Goal: Communication & Community: Answer question/provide support

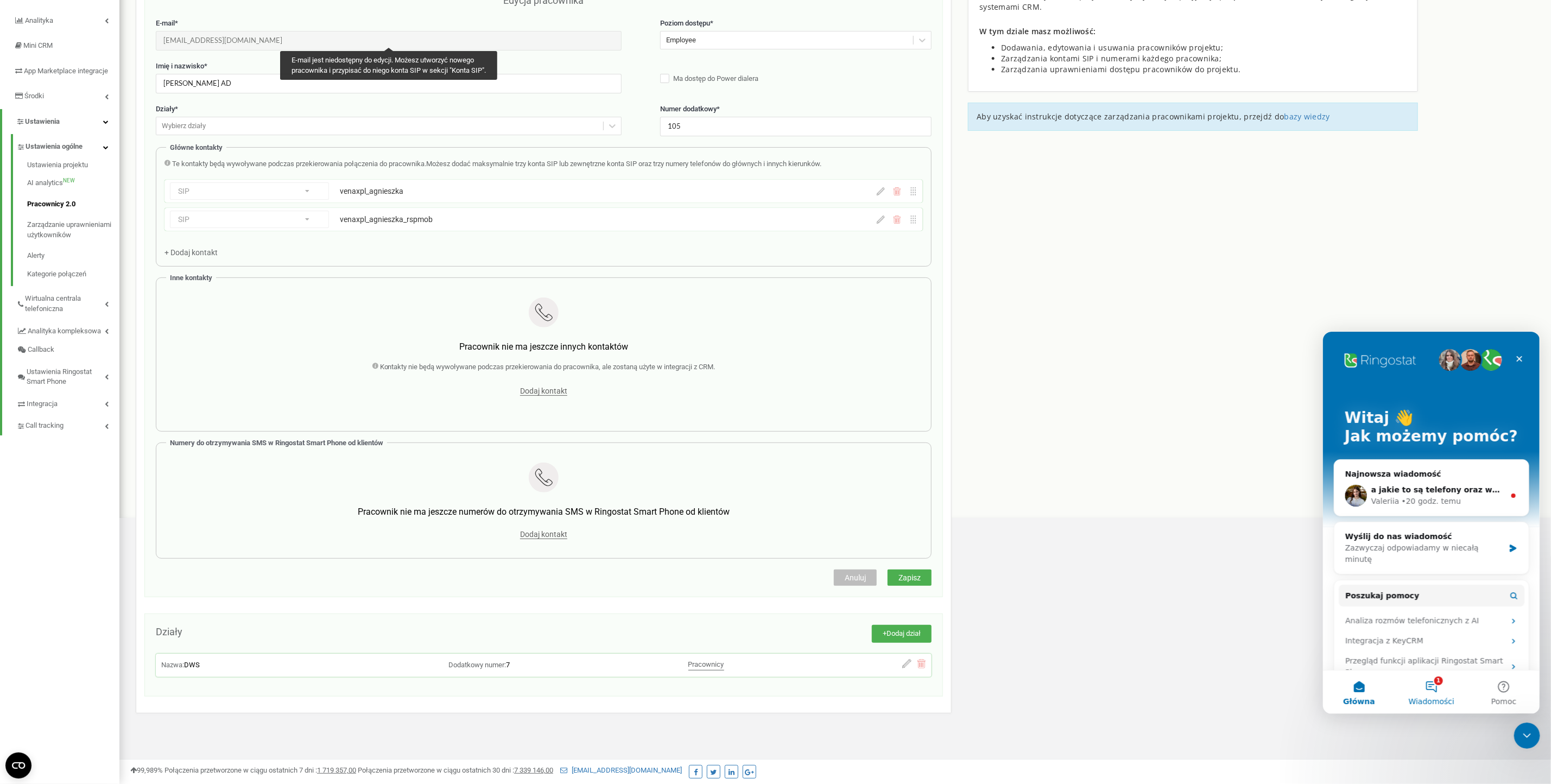
click at [1441, 690] on button "1 Wiadomości" at bounding box center [1431, 691] width 72 height 43
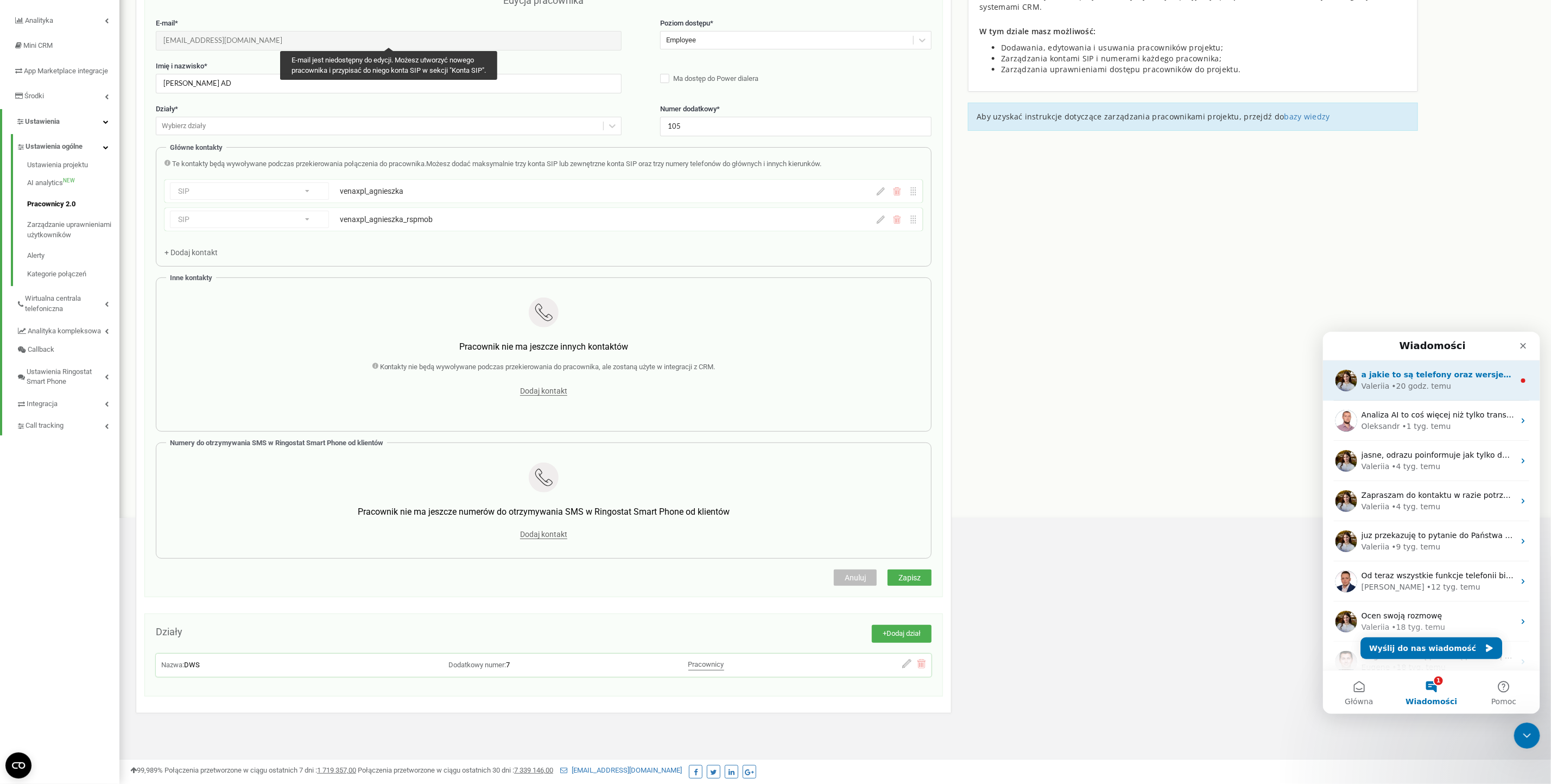
click at [1470, 369] on span "a jakie to są telefony oraz wersje? Aplikacja dostępna na Android 11 i wyżej iO…" at bounding box center [1559, 373] width 396 height 9
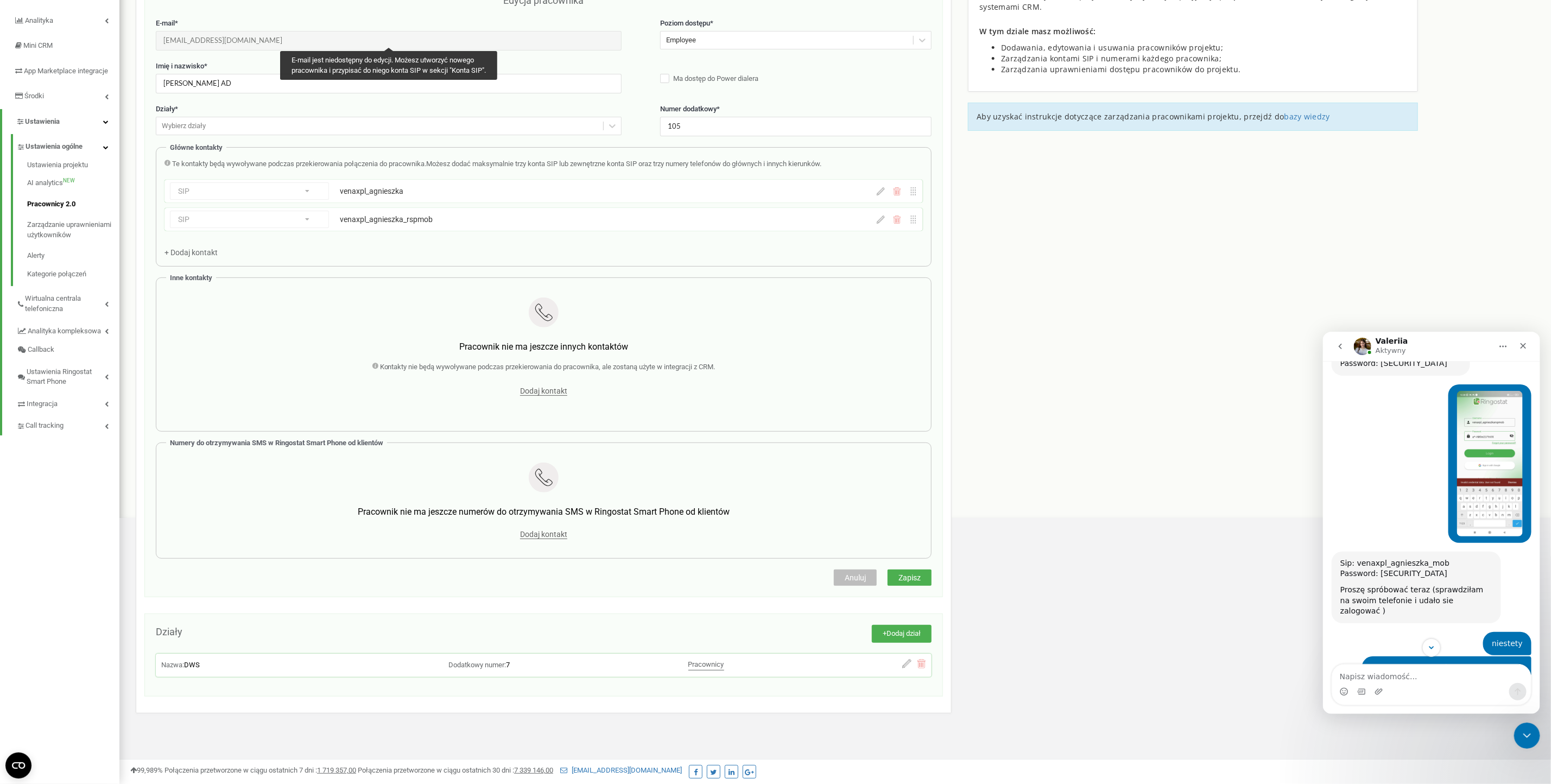
scroll to position [994, 0]
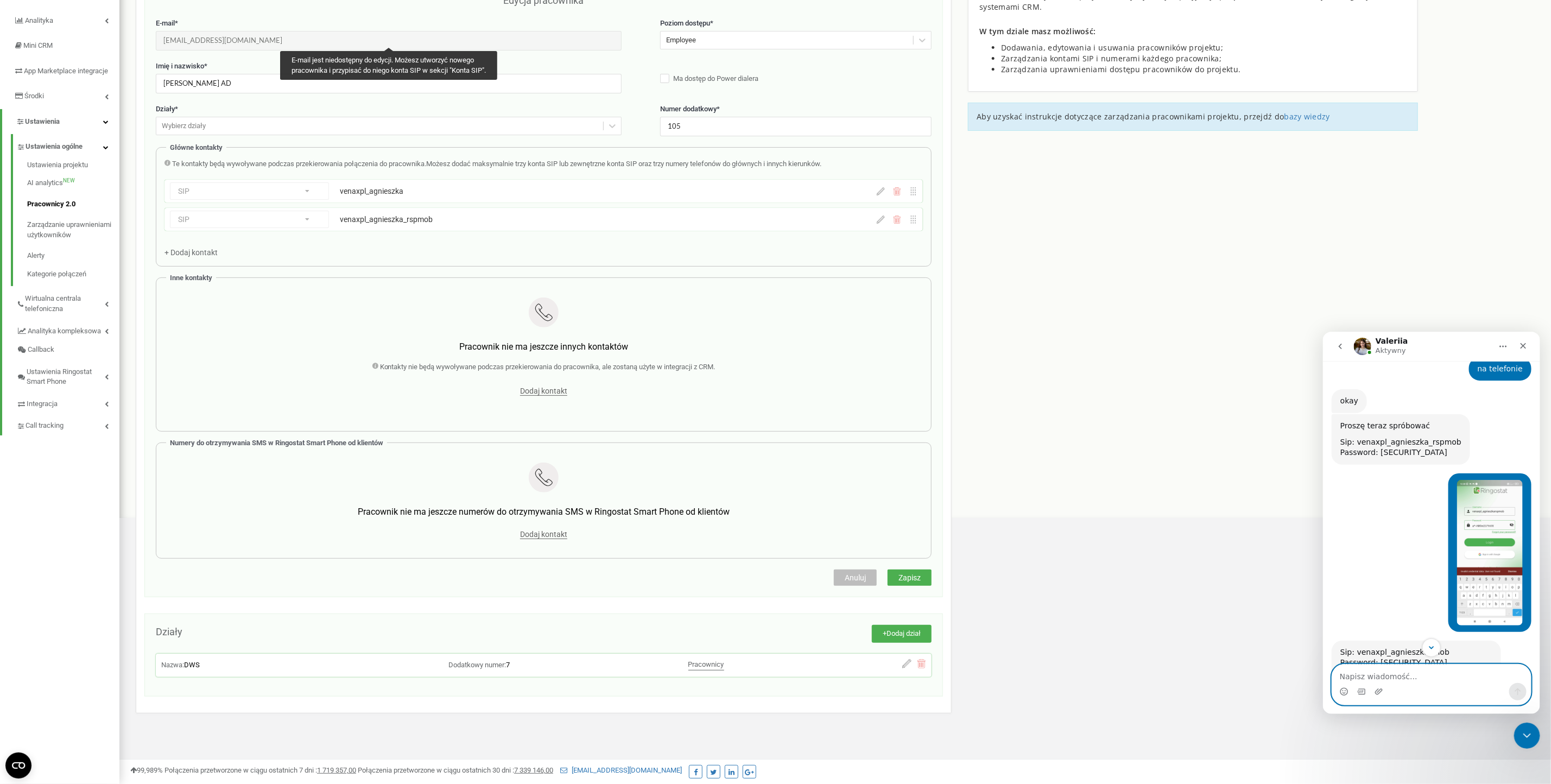
click at [1401, 671] on textarea "Napisz wiadomość..." at bounding box center [1431, 673] width 199 height 18
type textarea "no niestety"
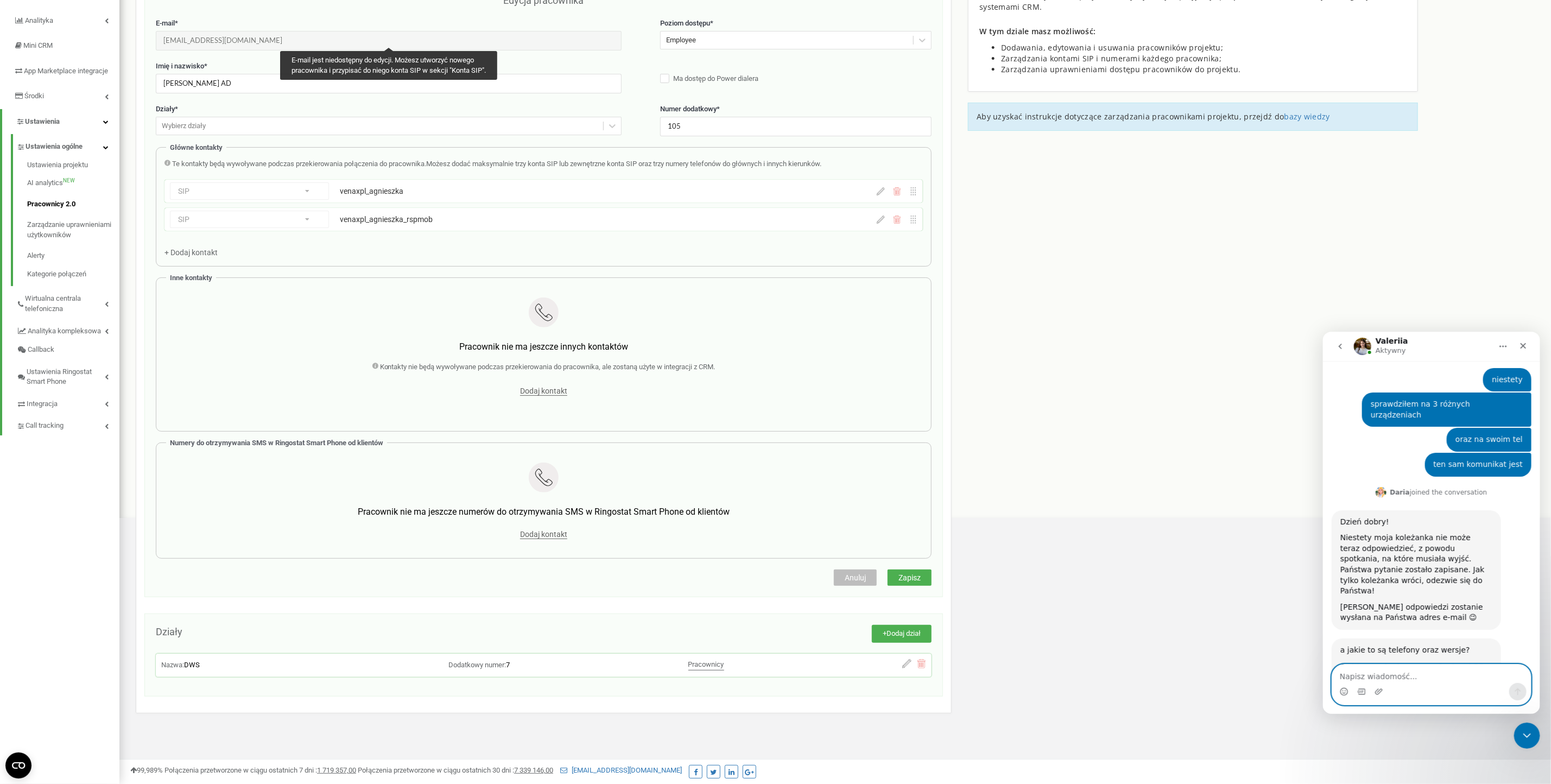
scroll to position [1367, 0]
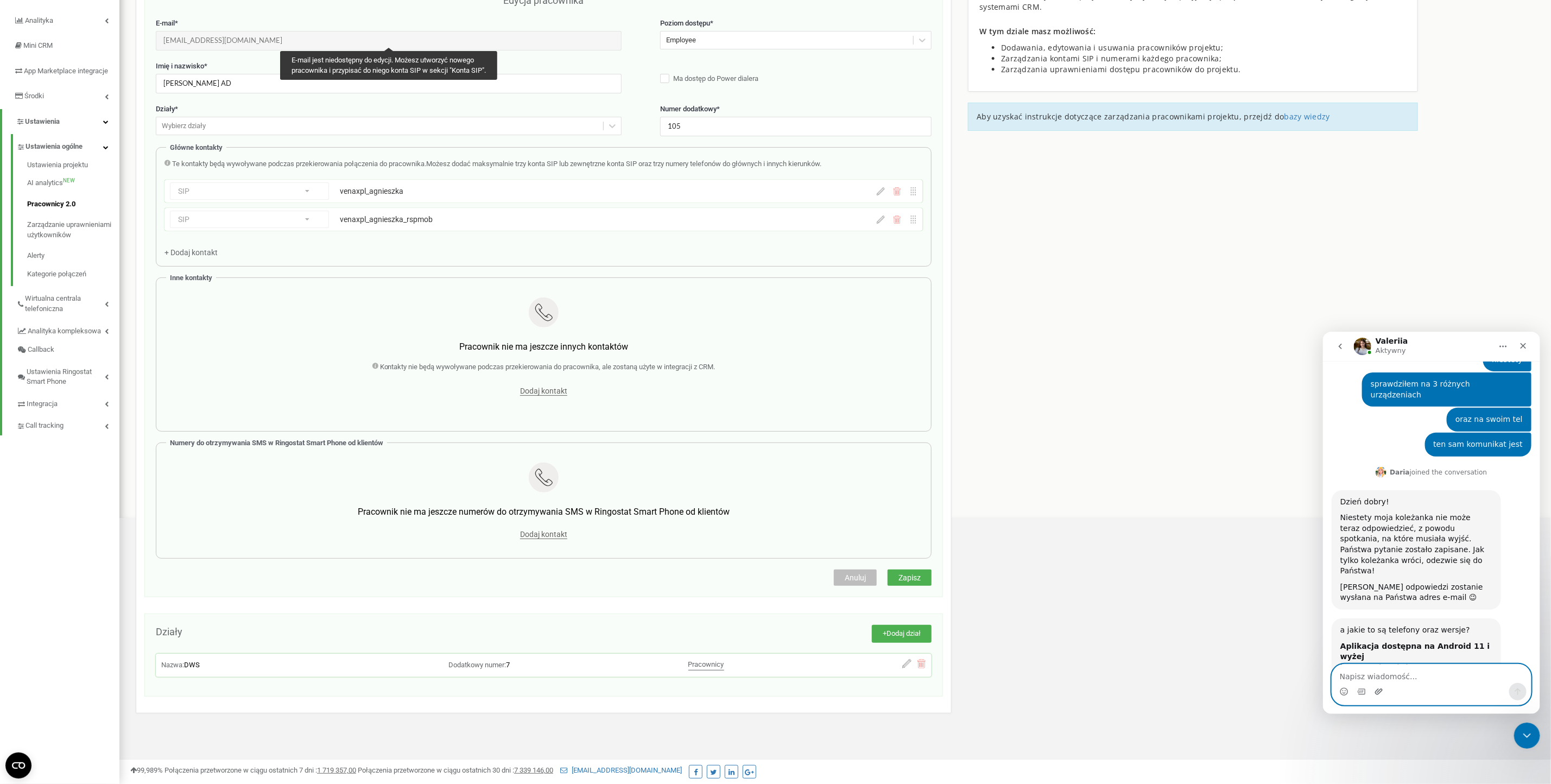
click at [1375, 691] on icon "Załaduj załącznik" at bounding box center [1378, 690] width 8 height 6
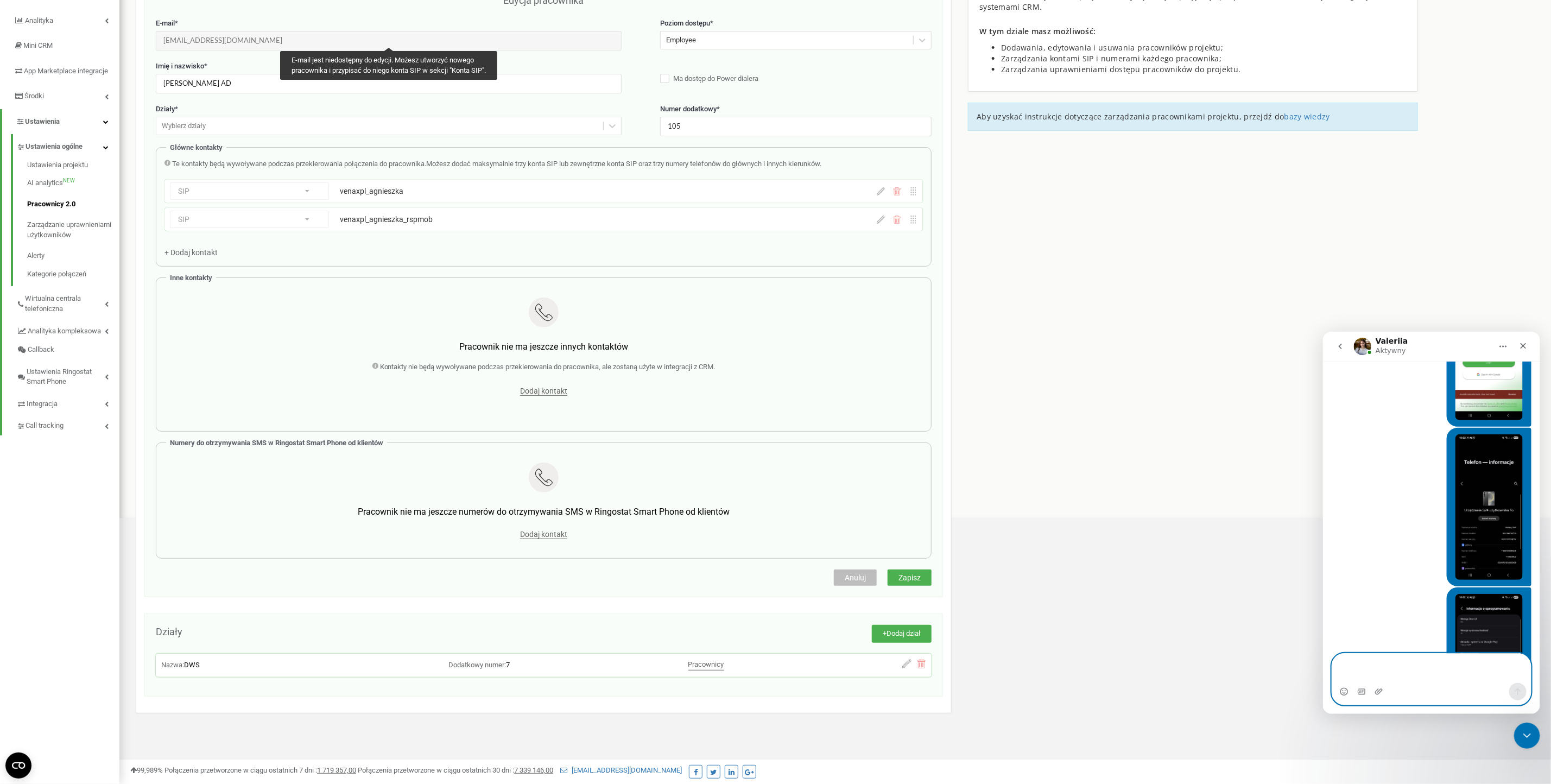
scroll to position [1857, 0]
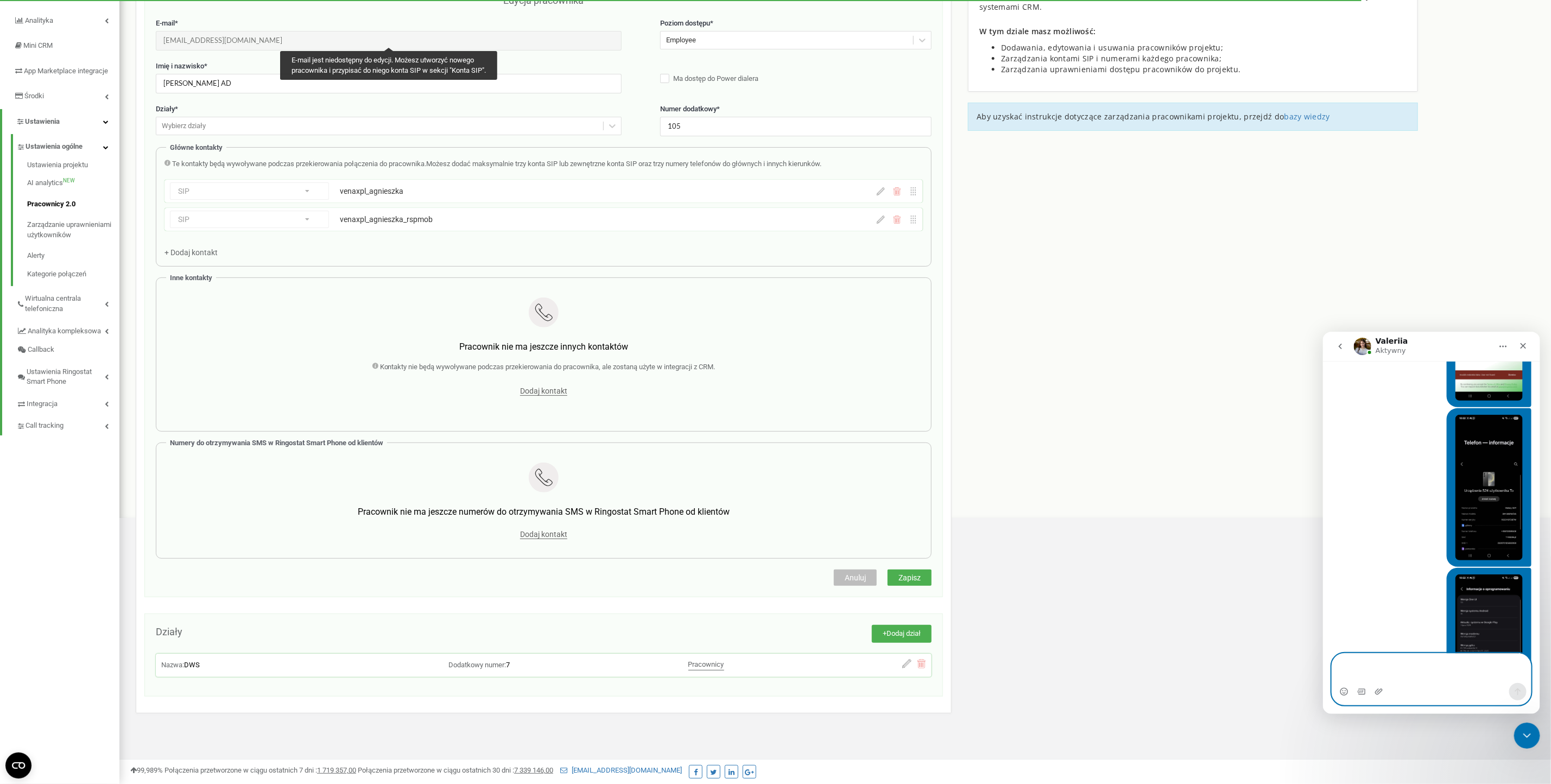
click at [1461, 675] on textarea "Napisz wiadomość..." at bounding box center [1431, 667] width 199 height 30
click at [1452, 671] on textarea "Napisz wiadomość..." at bounding box center [1431, 667] width 199 height 30
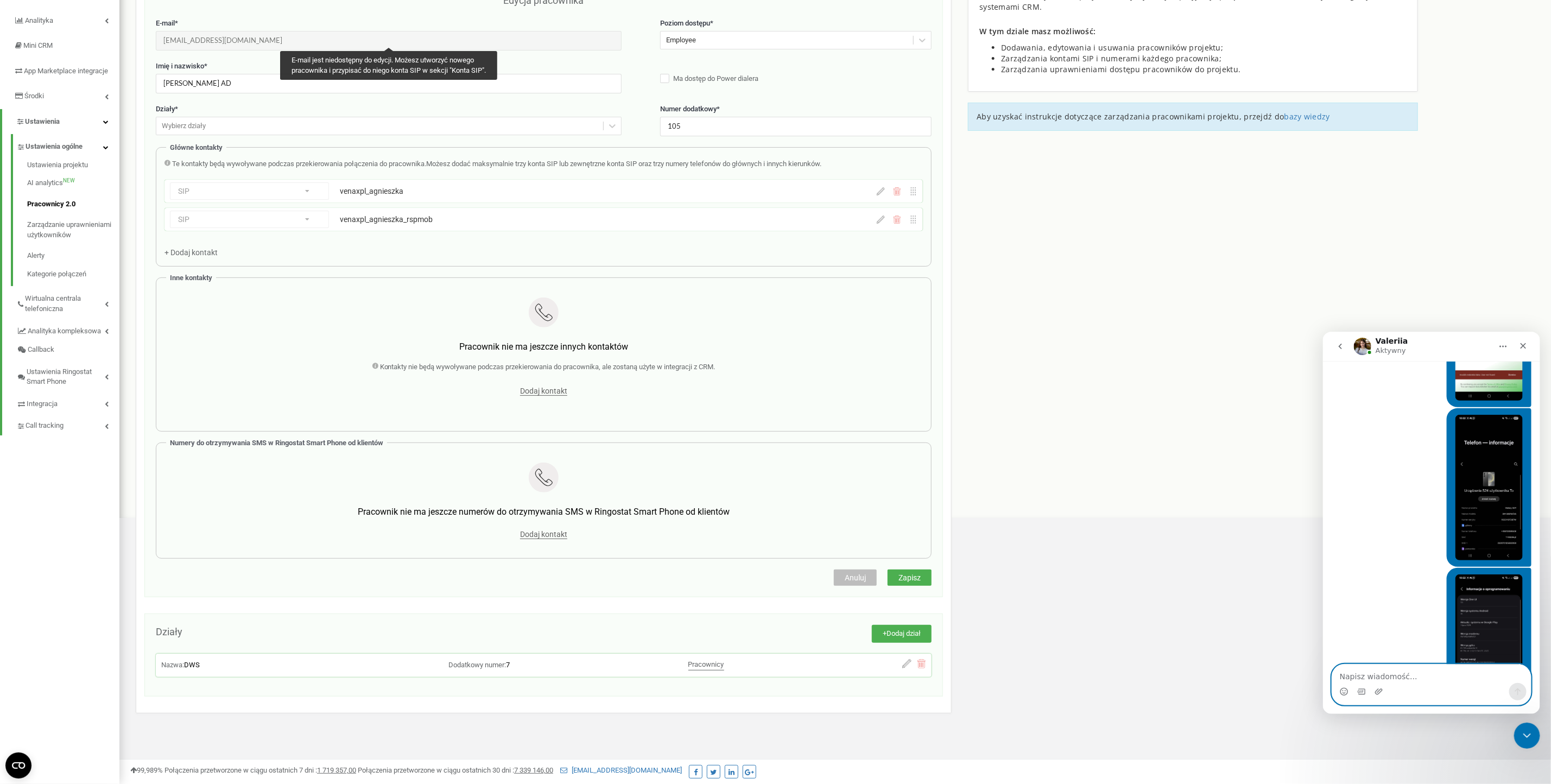
scroll to position [1846, 0]
type textarea "sprawdzałem też na xiaomi oraz oppo"
type textarea "wszystkie najnowsze softy oraz wersje aplikacji"
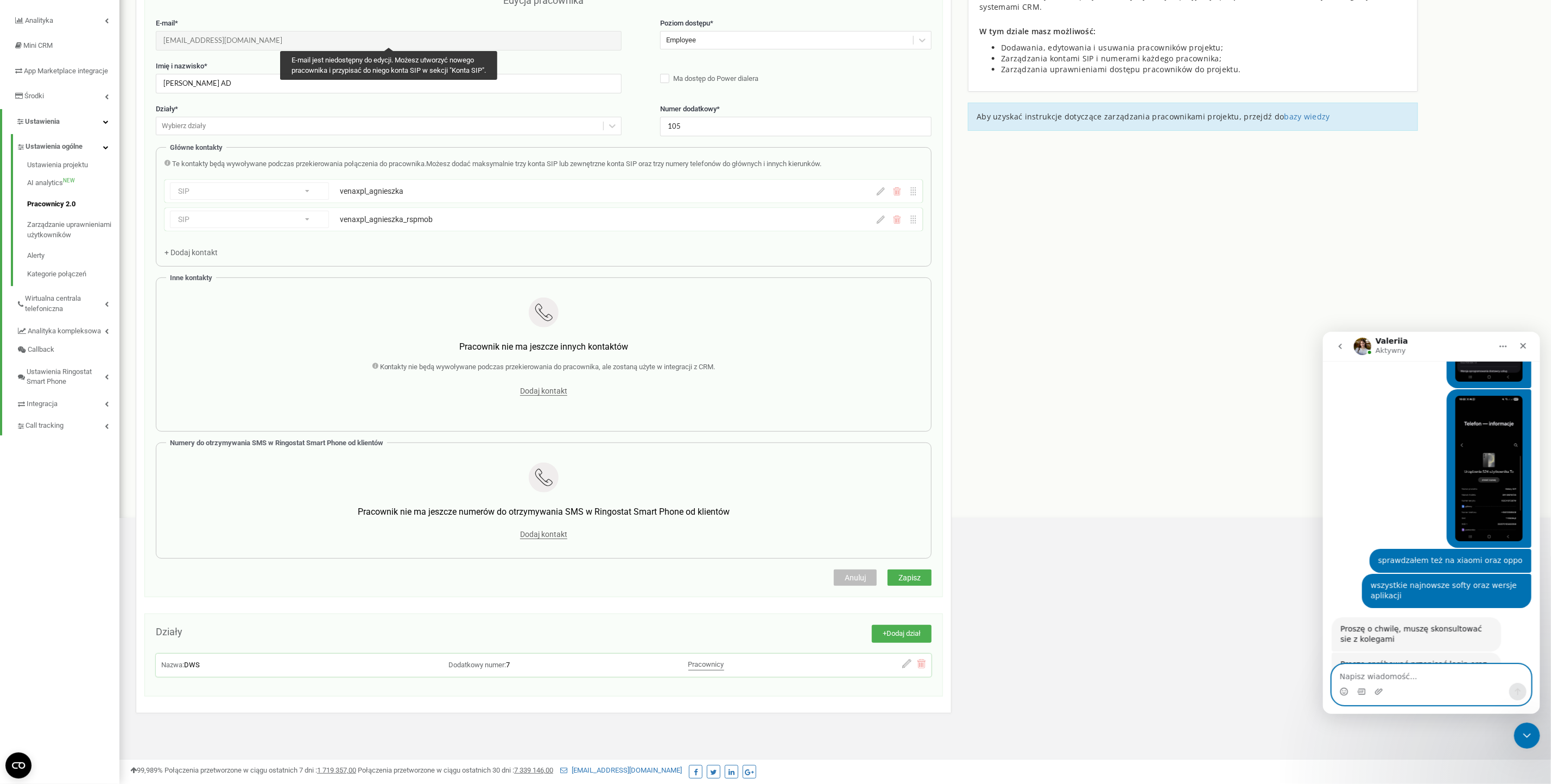
scroll to position [2038, 0]
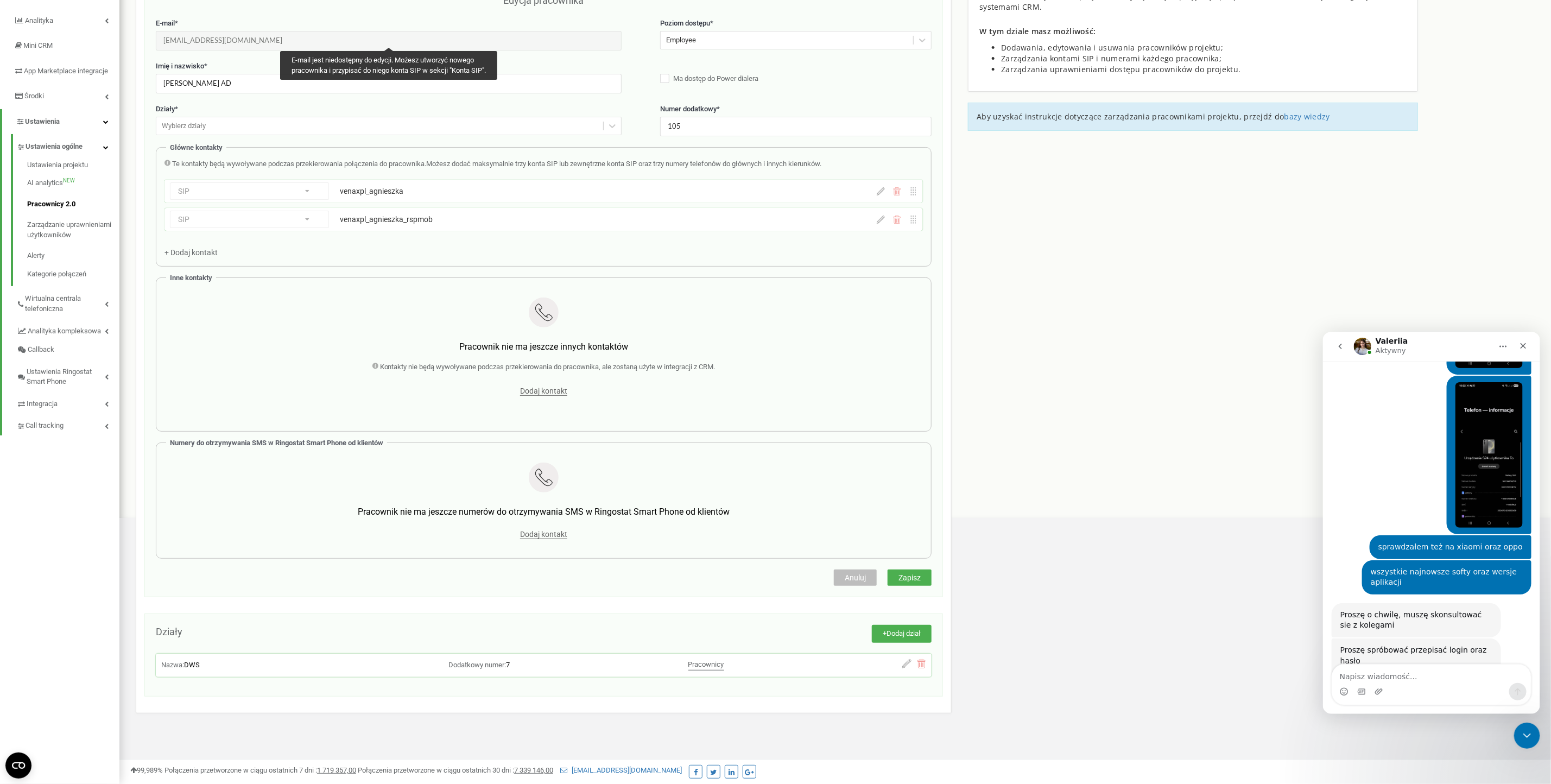
click at [1442, 692] on div "Password: [SECURITY_DATA]" at bounding box center [1416, 697] width 152 height 11
drag, startPoint x: 1442, startPoint y: 599, endPoint x: 1376, endPoint y: 605, distance: 66.3
click at [1376, 644] on div "Proszę spróbować przepisać login oraz hasło Sip: venaxpl_agnieszka_mob Password…" at bounding box center [1416, 687] width 152 height 85
drag, startPoint x: 1374, startPoint y: 598, endPoint x: 1441, endPoint y: 604, distance: 67.3
click at [1441, 692] on div "Password: [SECURITY_DATA]" at bounding box center [1416, 697] width 152 height 11
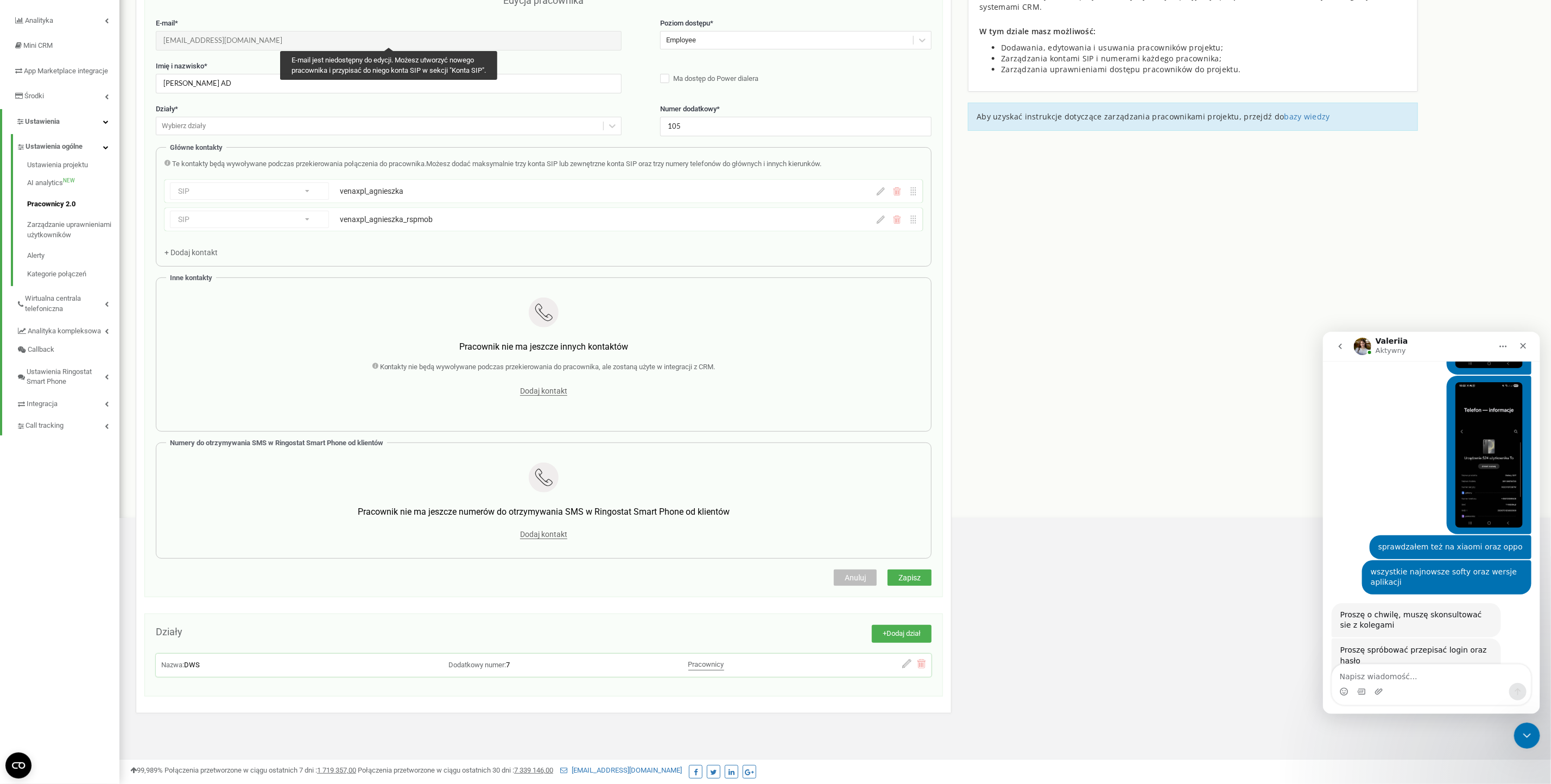
copy div "Y=B$ZhDUBTq_(N71"
click at [1462, 676] on textarea "Napisz wiadomość..." at bounding box center [1431, 673] width 199 height 18
click at [1477, 693] on div "Komunikator Intercom" at bounding box center [1431, 691] width 199 height 17
click at [1484, 677] on textarea "Napisz wiadomość..." at bounding box center [1431, 673] width 199 height 18
type textarea "sprawdziłem"
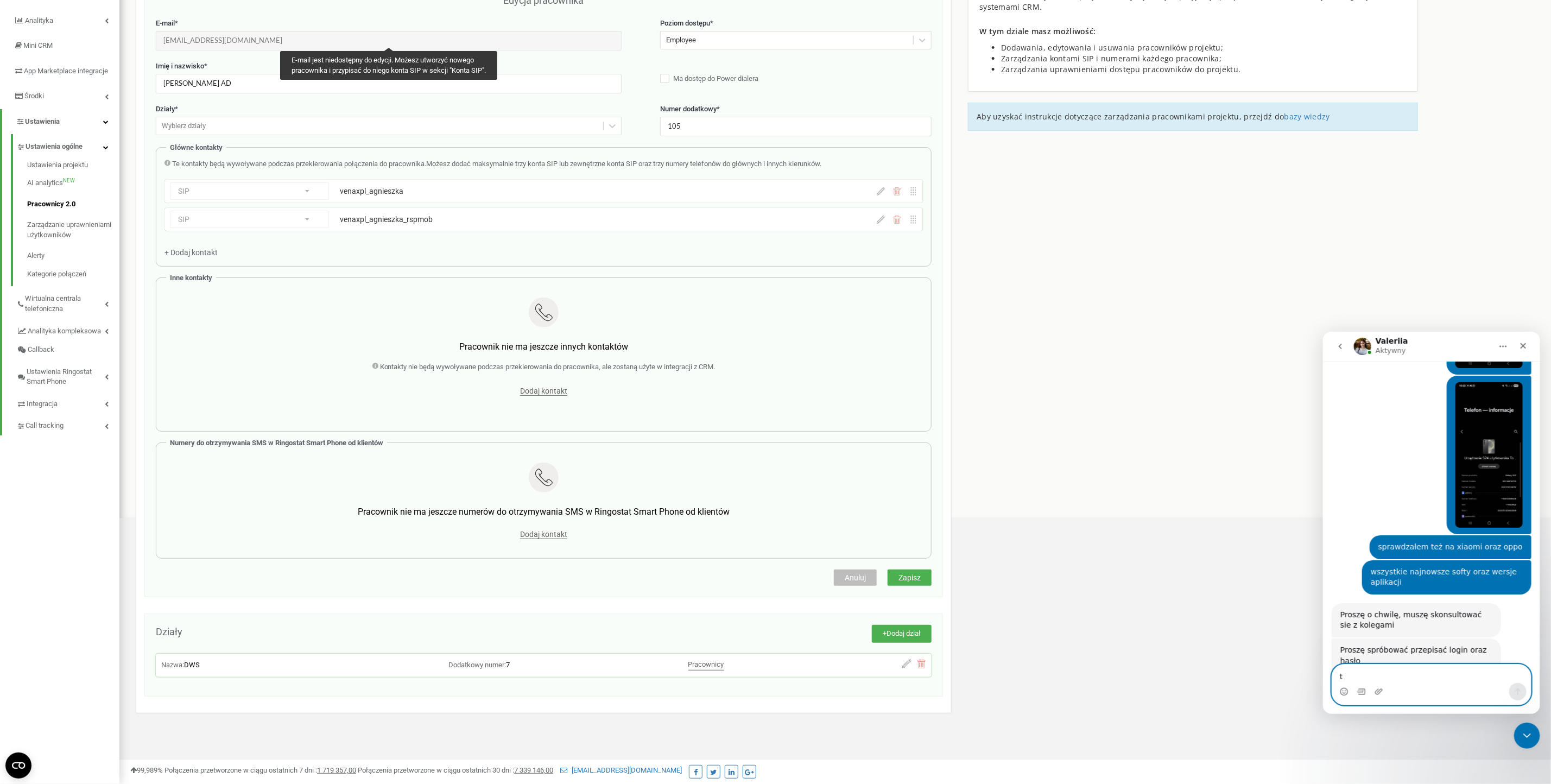
scroll to position [2070, 0]
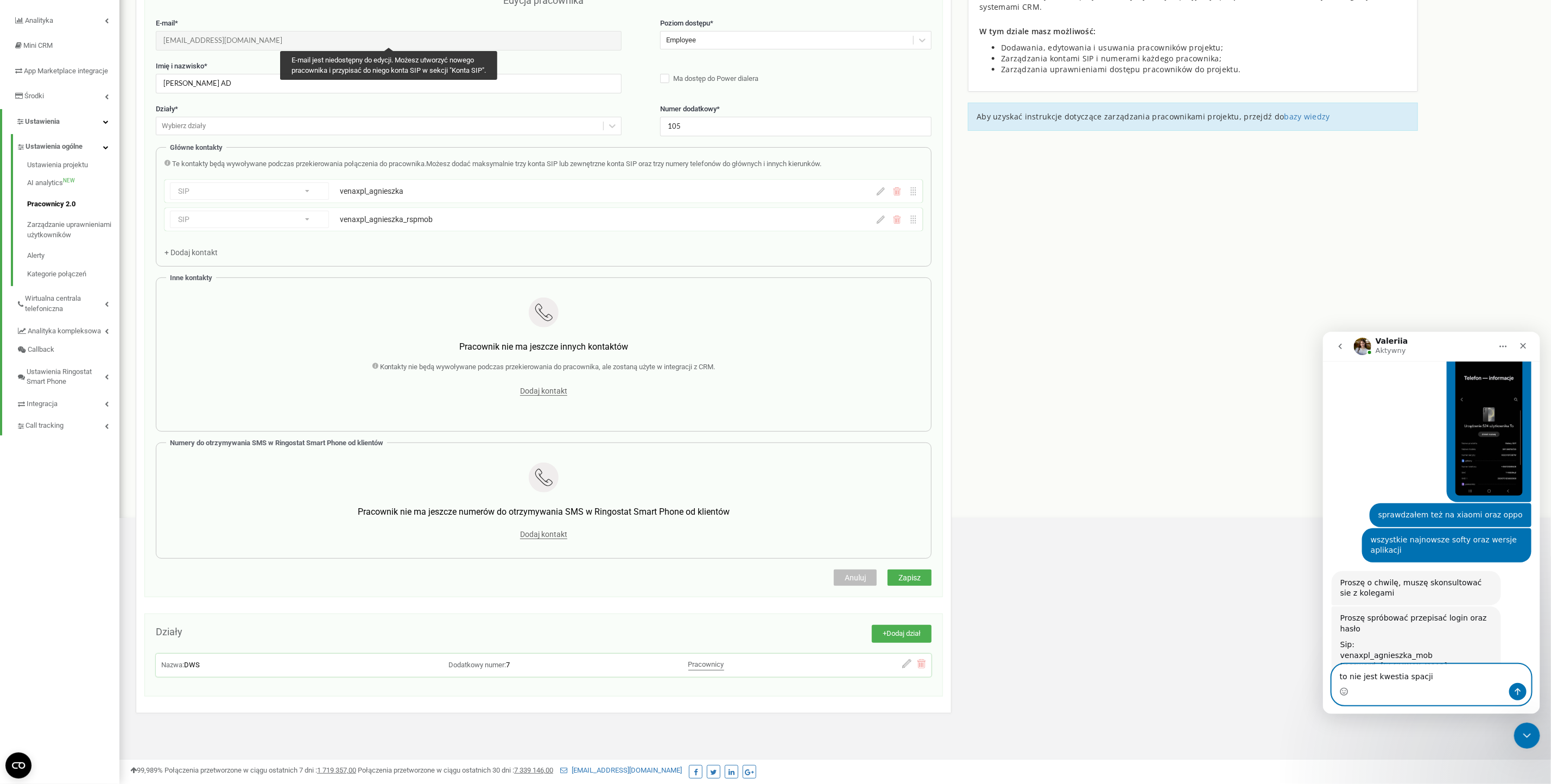
type textarea "to nie jest kwestia spacji"
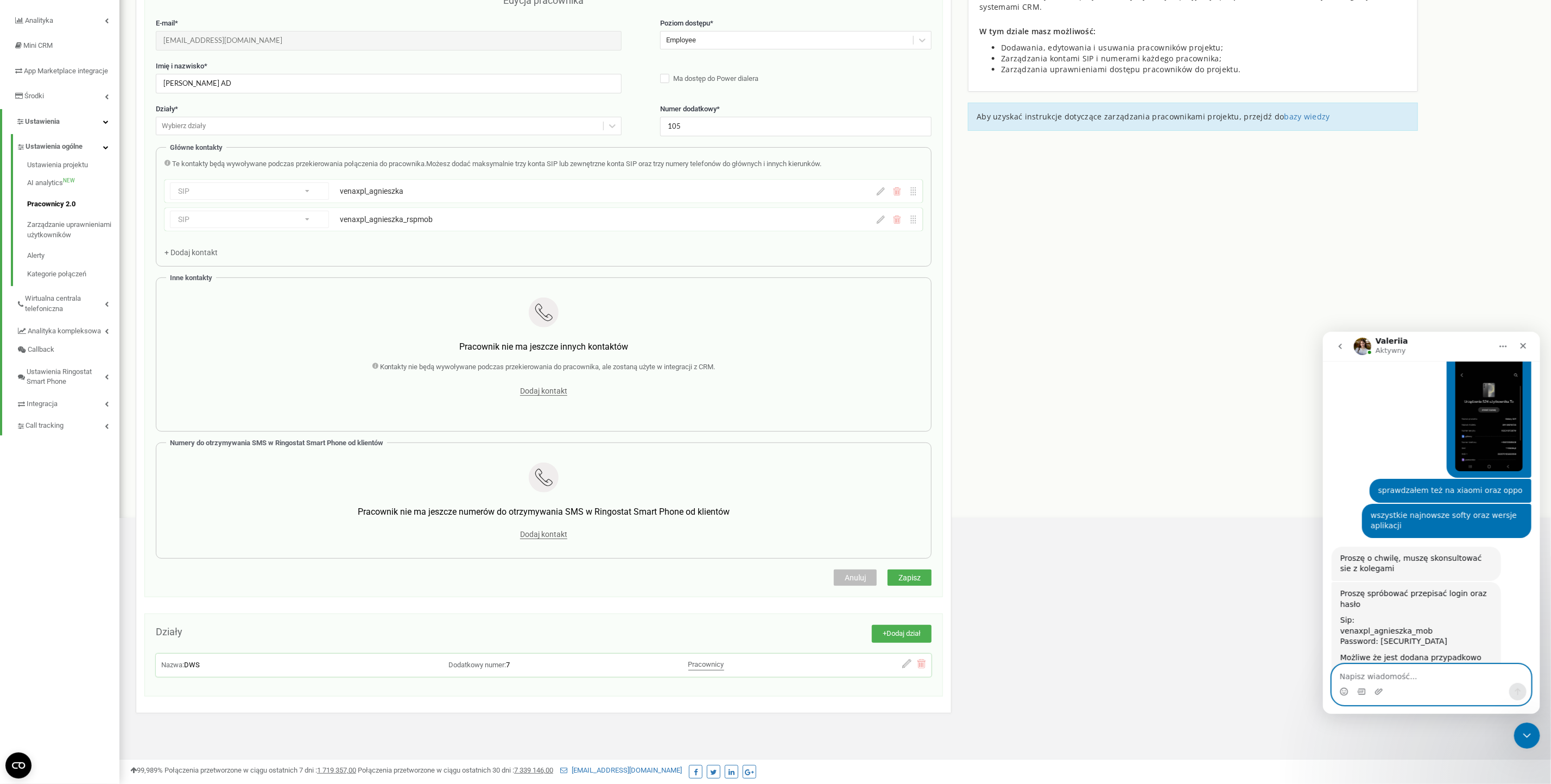
scroll to position [2219, 0]
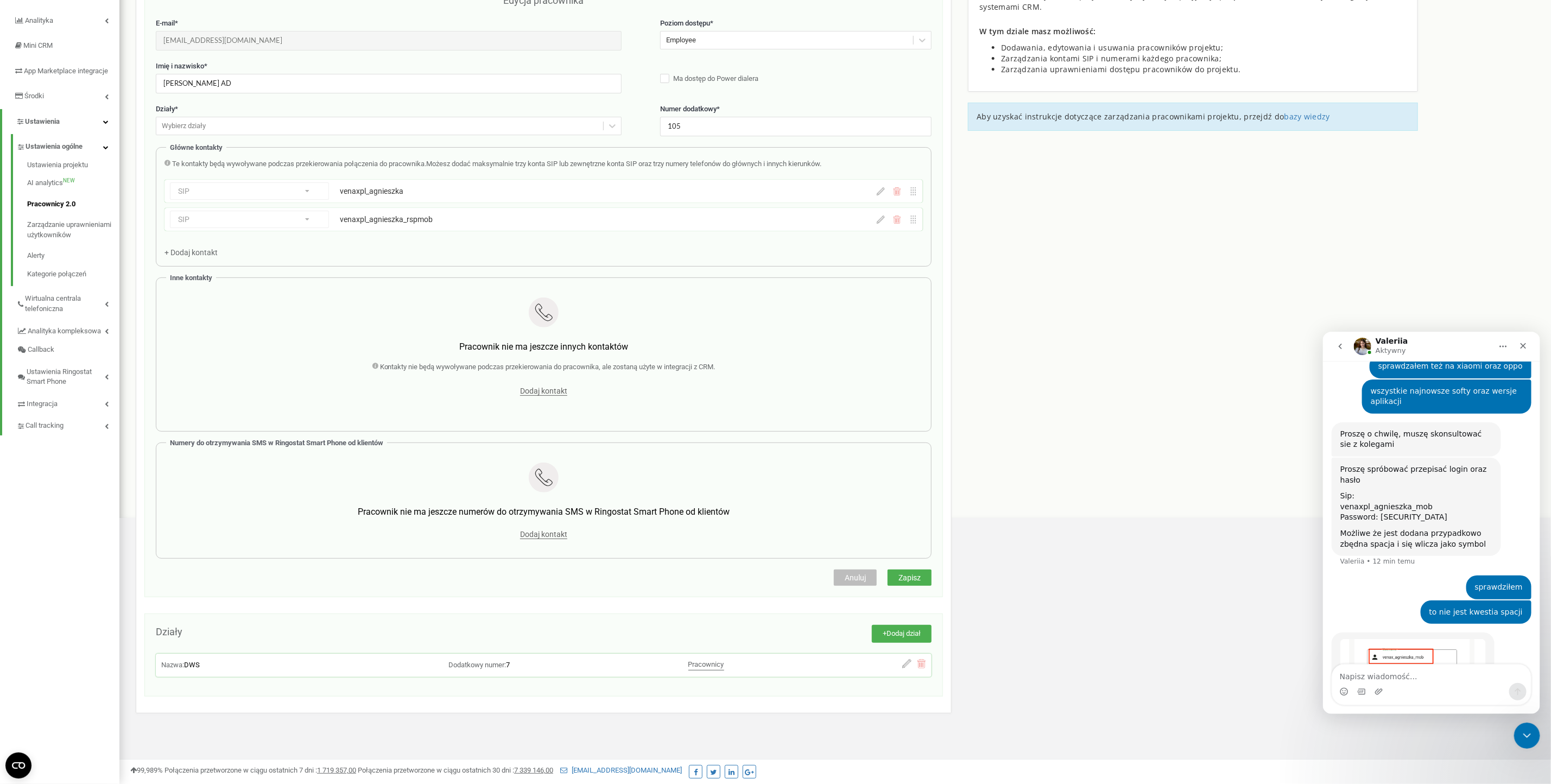
click at [1426, 638] on img "Valeriia mówi…" at bounding box center [1413, 665] width 146 height 54
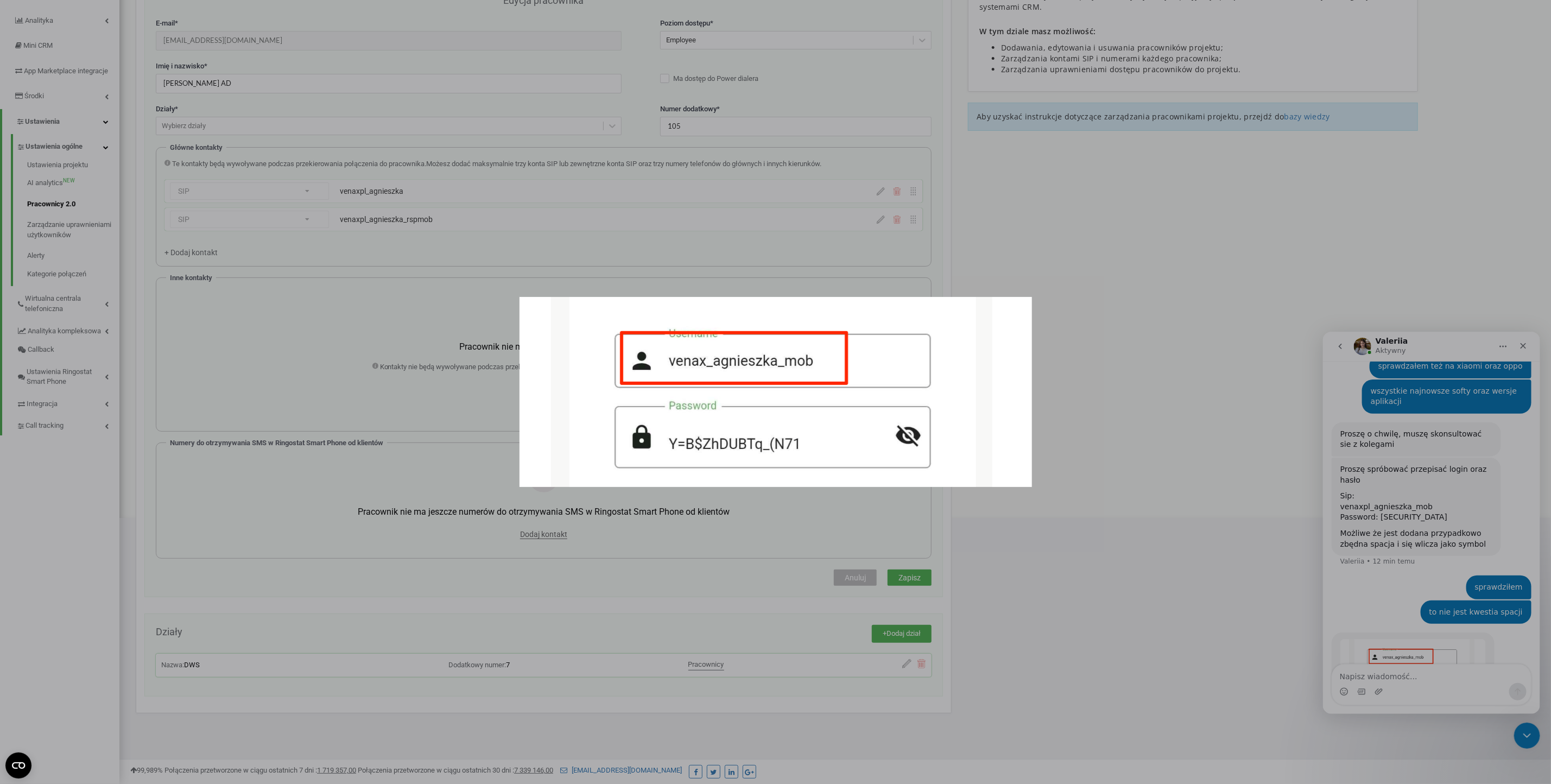
scroll to position [0, 0]
click at [1424, 572] on div "Komunikator Intercom" at bounding box center [776, 392] width 1551 height 784
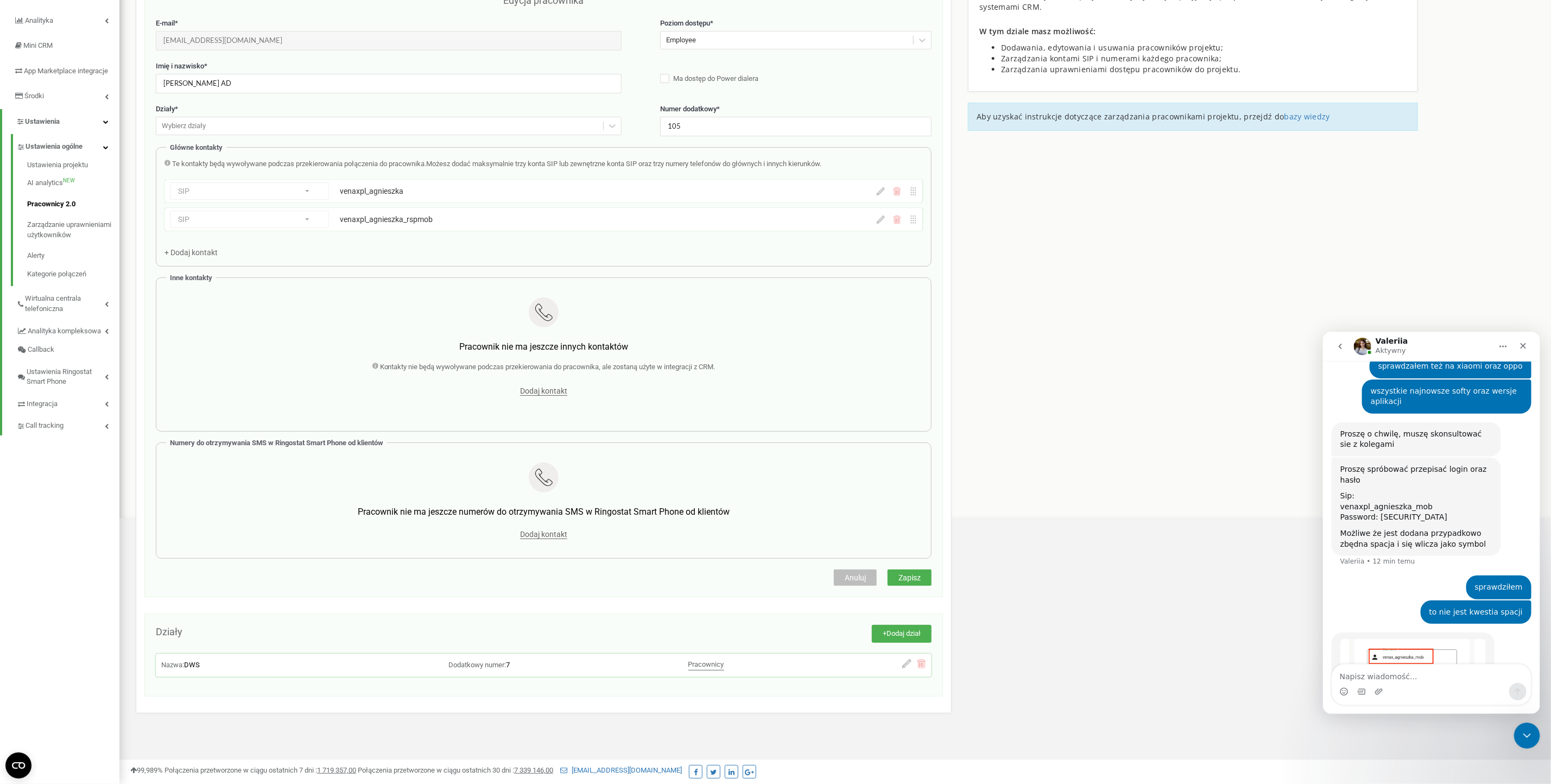
click at [1421, 638] on img "Valeriia mówi…" at bounding box center [1413, 665] width 146 height 54
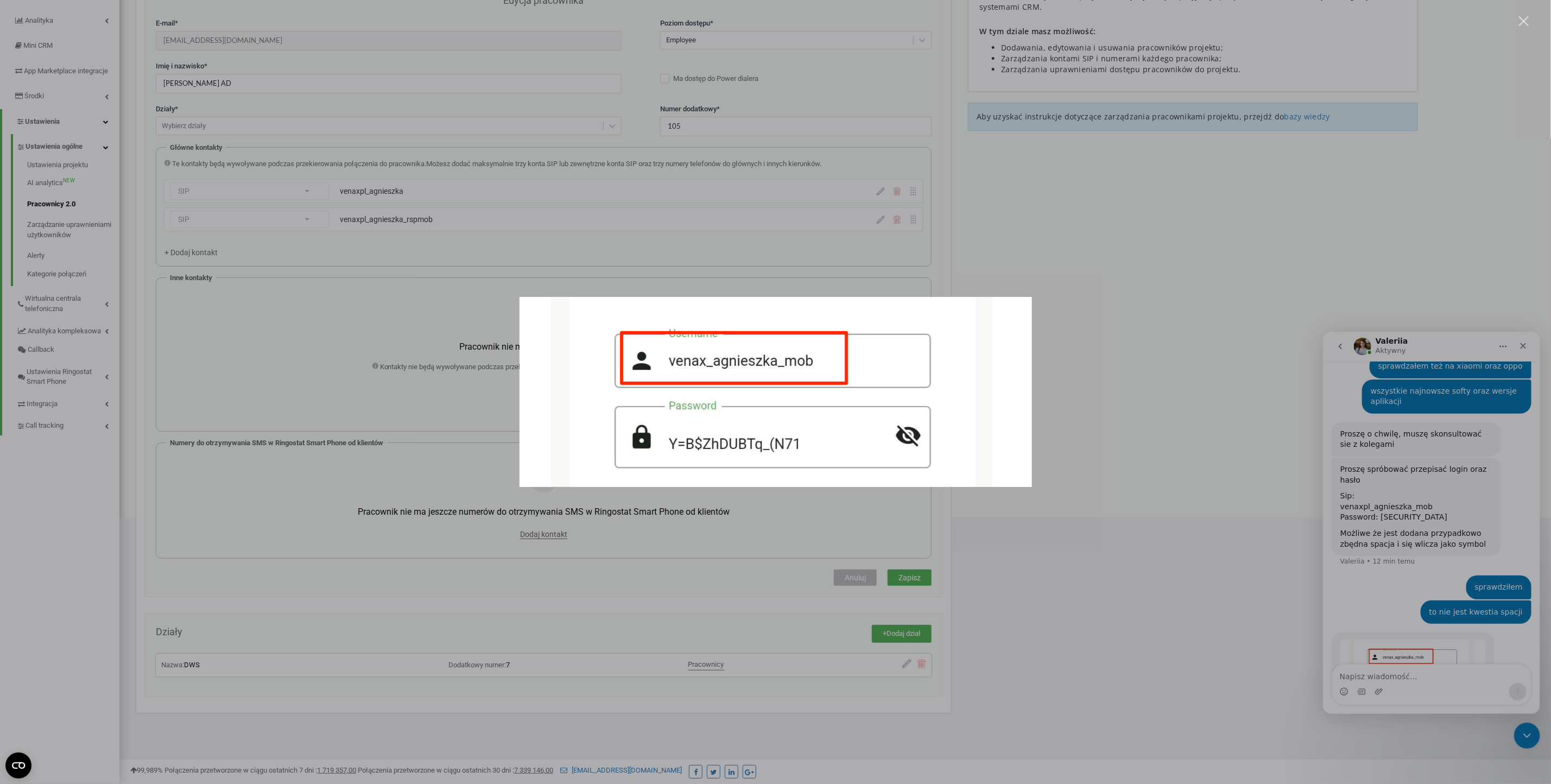
click at [1445, 627] on div "Komunikator Intercom" at bounding box center [776, 392] width 1551 height 784
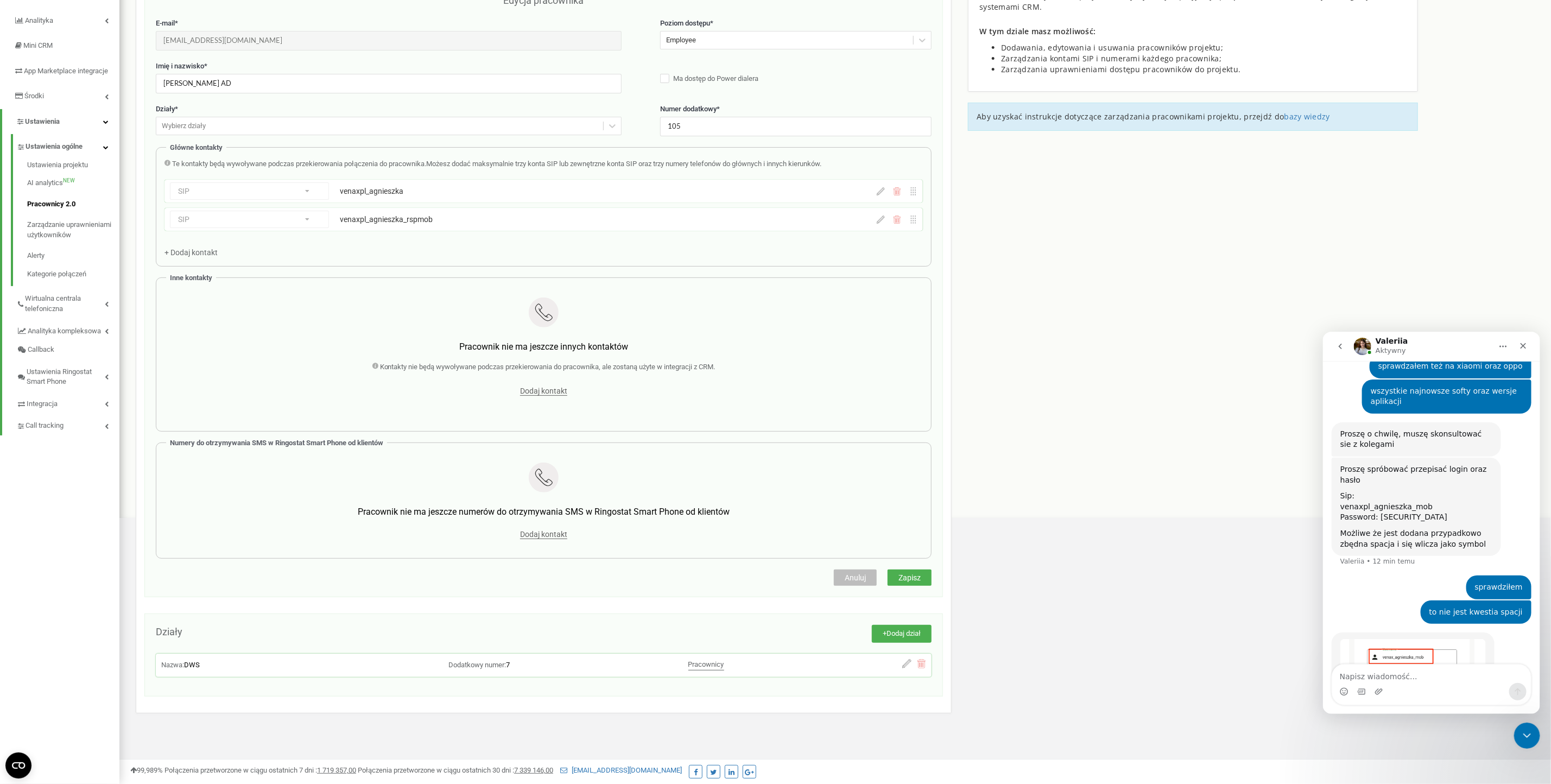
click at [1436, 638] on img "Valeriia mówi…" at bounding box center [1413, 665] width 146 height 54
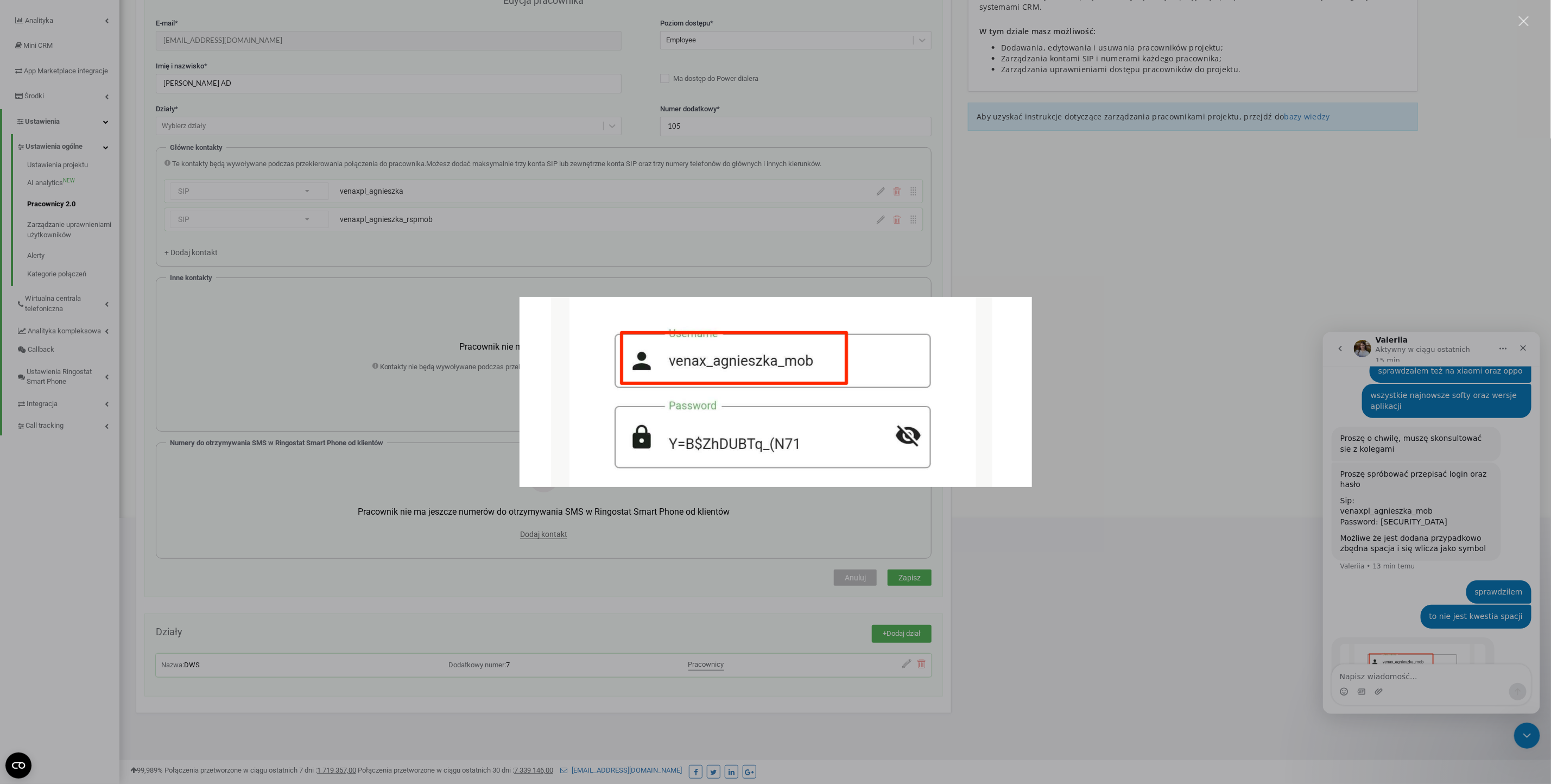
click at [1451, 421] on div "Komunikator Intercom" at bounding box center [776, 392] width 1551 height 784
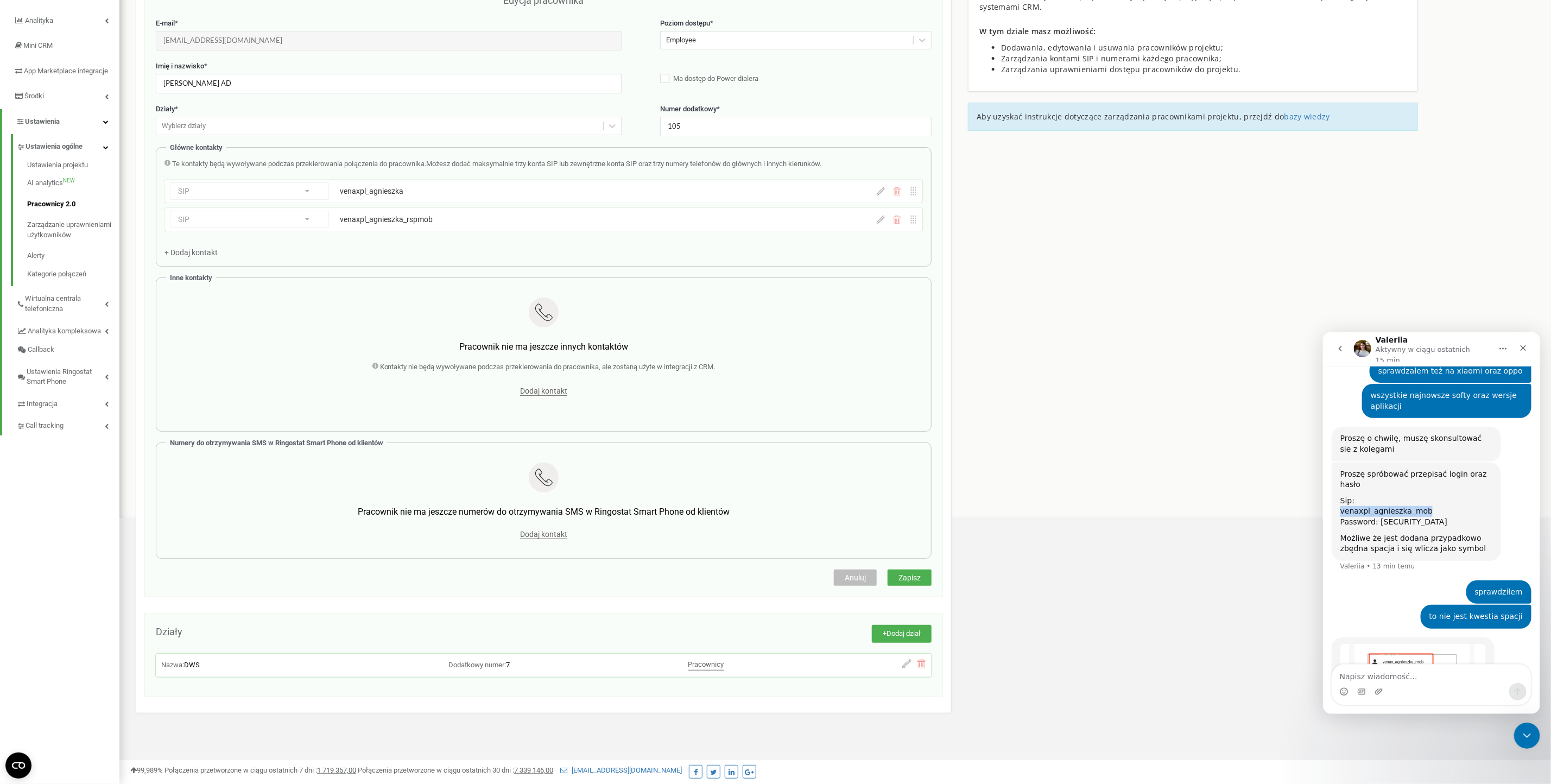
drag, startPoint x: 1441, startPoint y: 407, endPoint x: 2541, endPoint y: 711, distance: 1141.2
click at [1338, 462] on div "Proszę spróbować przepisać login oraz hasło Sip: venaxpl_agnieszka_mob Password…" at bounding box center [1416, 511] width 169 height 98
copy div "venaxpl_agnieszka_mob"
